Goal: Navigation & Orientation: Find specific page/section

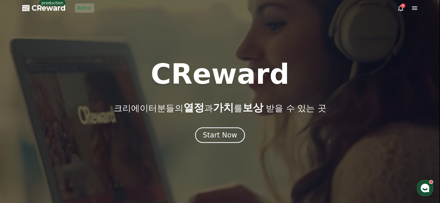
click at [87, 7] on link "Admin" at bounding box center [84, 7] width 19 height 9
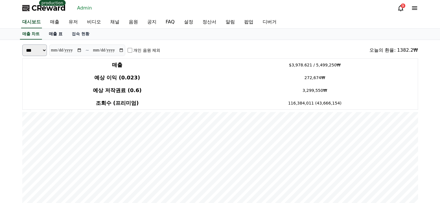
click at [55, 33] on link "매출 표" at bounding box center [55, 34] width 23 height 11
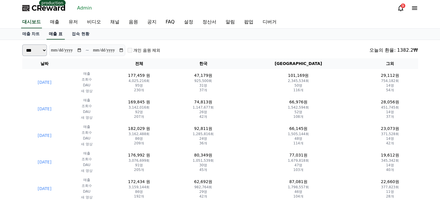
click at [60, 35] on link "매출 표" at bounding box center [56, 34] width 18 height 11
click at [77, 27] on link "유저" at bounding box center [73, 22] width 19 height 12
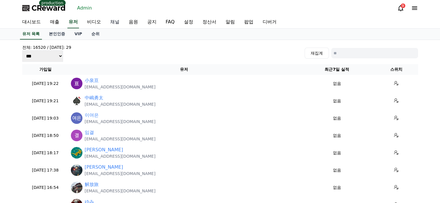
click at [117, 25] on link "채널" at bounding box center [115, 22] width 19 height 12
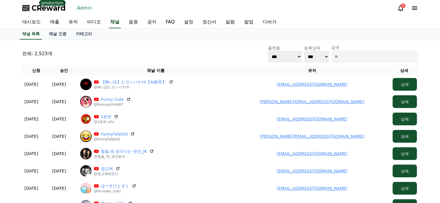
click at [113, 53] on div "전체: 2,523개 플랫폼 *** ***** **** 등록상태 *** *** 검색" at bounding box center [220, 54] width 396 height 19
click at [69, 23] on link "유저" at bounding box center [73, 22] width 19 height 12
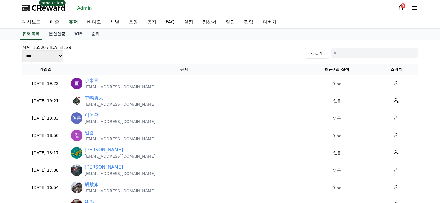
click at [64, 32] on link "본인인증" at bounding box center [56, 34] width 25 height 11
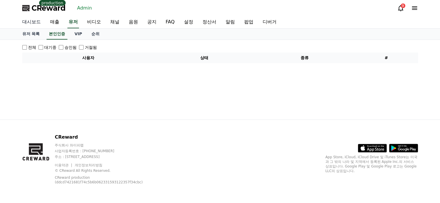
click at [36, 25] on link "대시보드" at bounding box center [32, 22] width 28 height 12
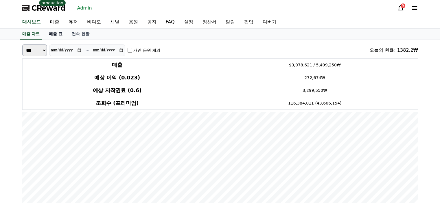
click at [54, 34] on link "매출 표" at bounding box center [55, 34] width 23 height 11
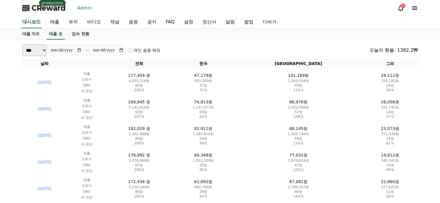
click at [58, 9] on span "CReward" at bounding box center [49, 7] width 34 height 9
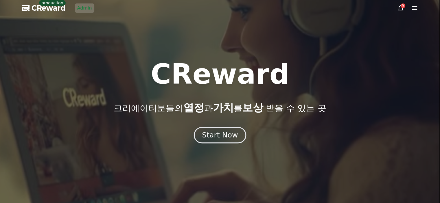
click at [215, 135] on div "Start Now" at bounding box center [220, 135] width 36 height 10
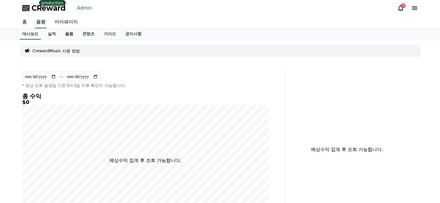
click at [69, 32] on link "음원" at bounding box center [68, 34] width 17 height 11
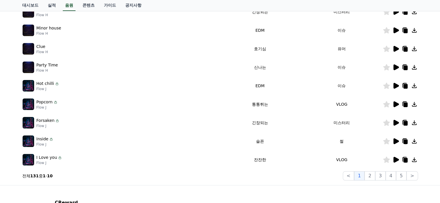
scroll to position [174, 0]
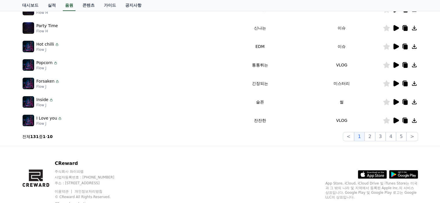
click at [393, 46] on icon at bounding box center [395, 46] width 7 height 7
